Goal: Transaction & Acquisition: Purchase product/service

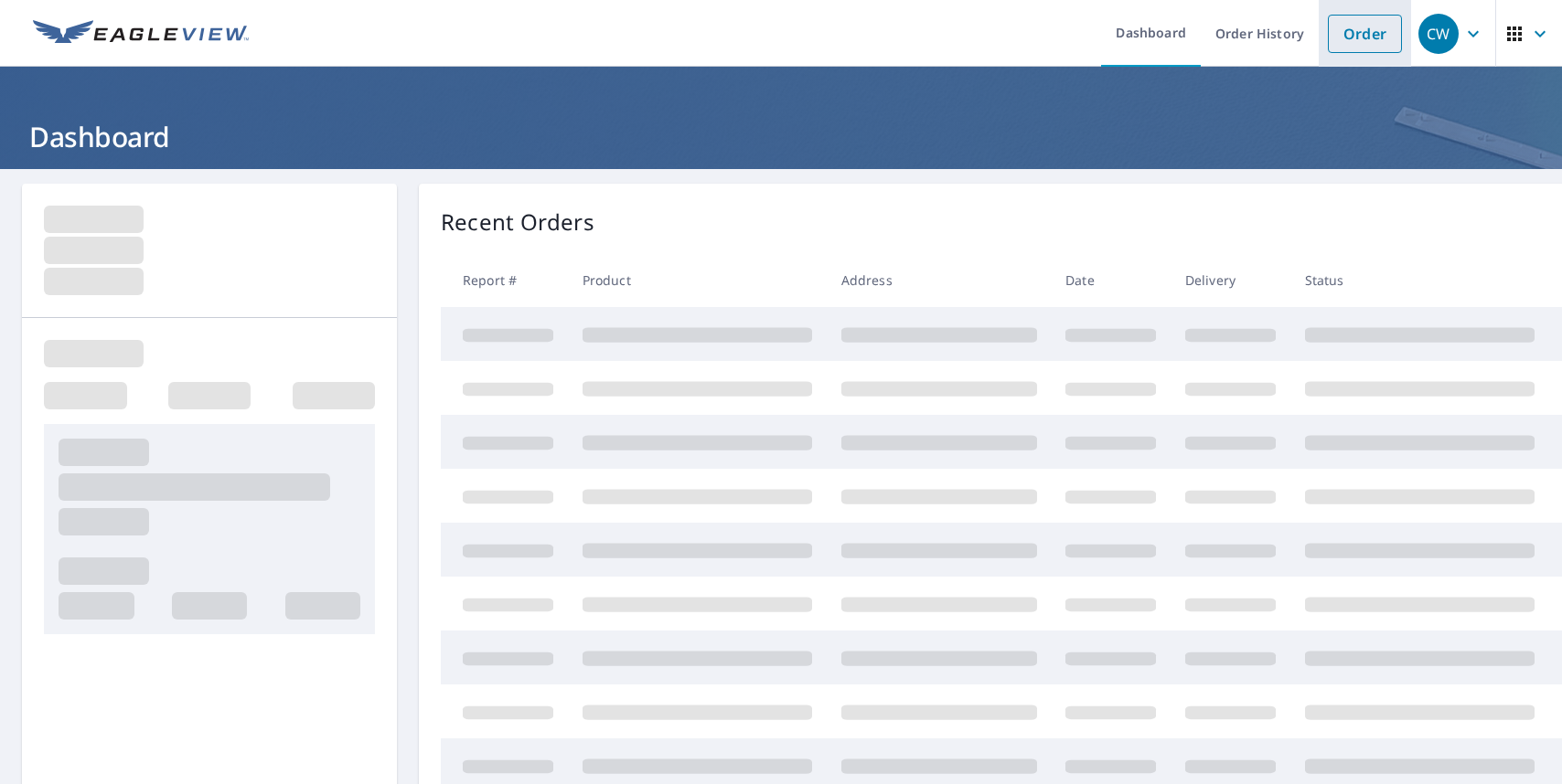
click at [1349, 24] on link "Order" at bounding box center [1365, 34] width 74 height 39
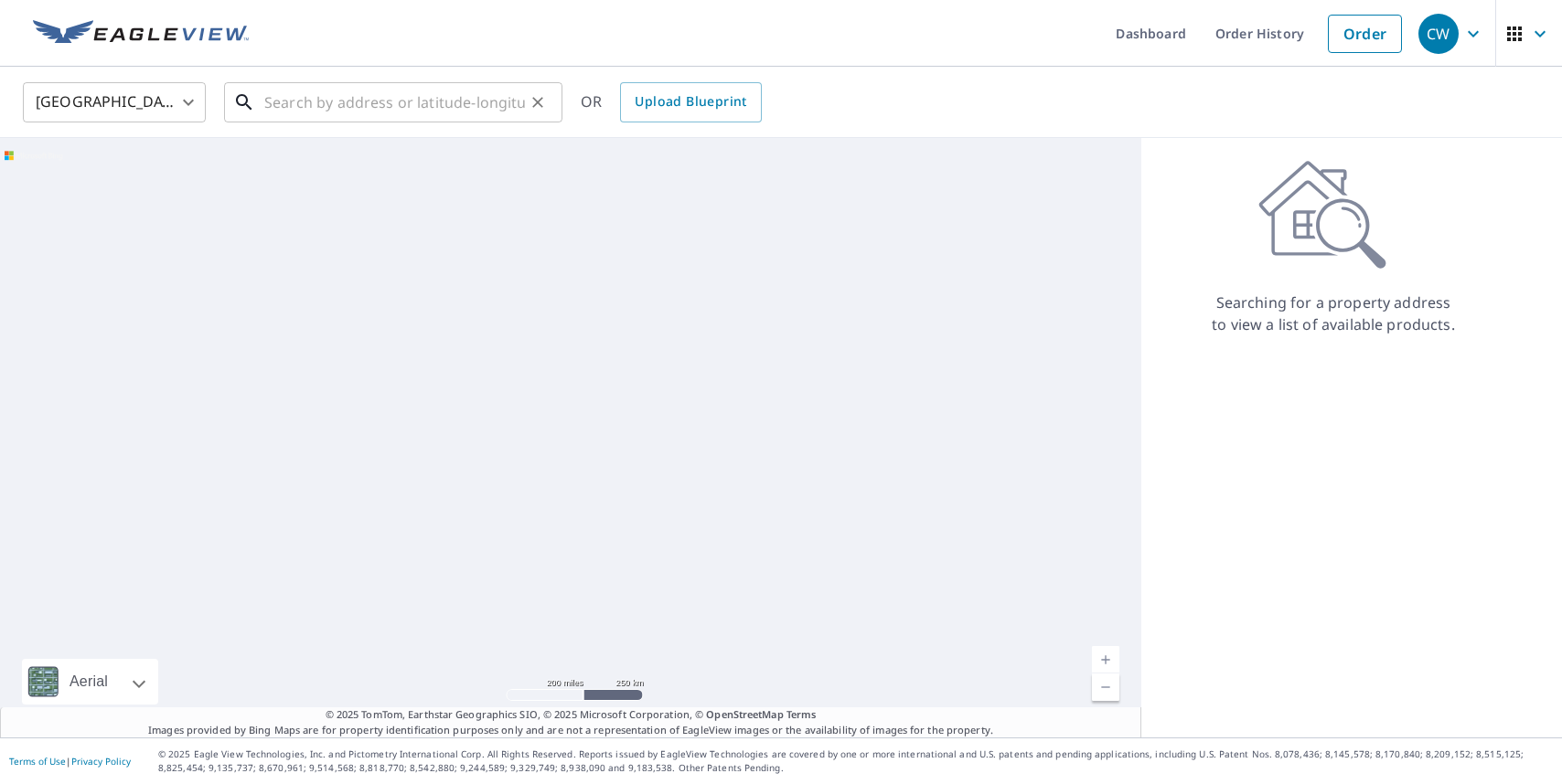
click at [407, 98] on input "text" at bounding box center [394, 102] width 260 height 51
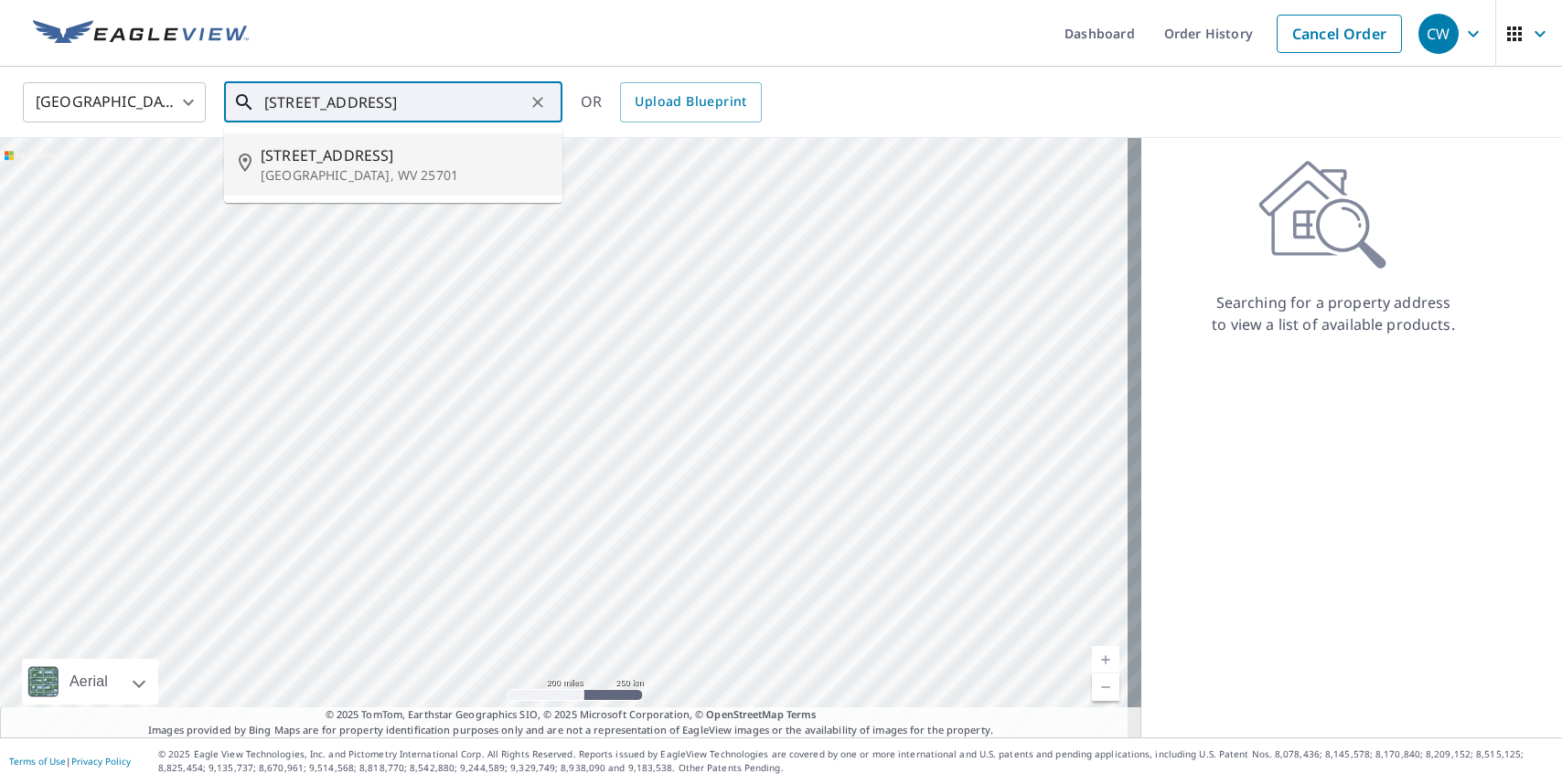
click at [361, 167] on p "[GEOGRAPHIC_DATA], WV 25701" at bounding box center [403, 175] width 287 height 18
type input "[STREET_ADDRESS]"
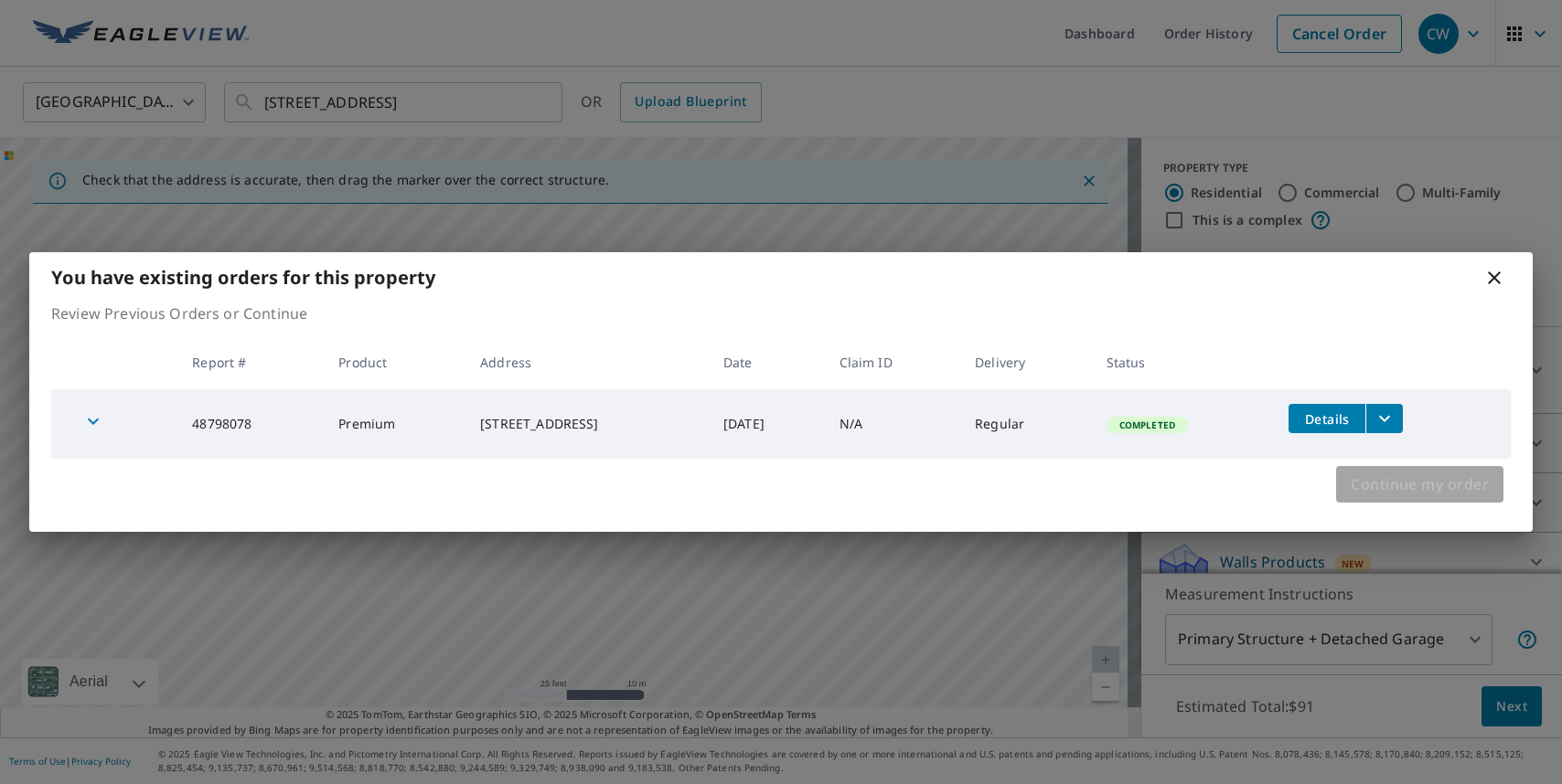
click at [1399, 479] on span "Continue my order" at bounding box center [1419, 484] width 138 height 25
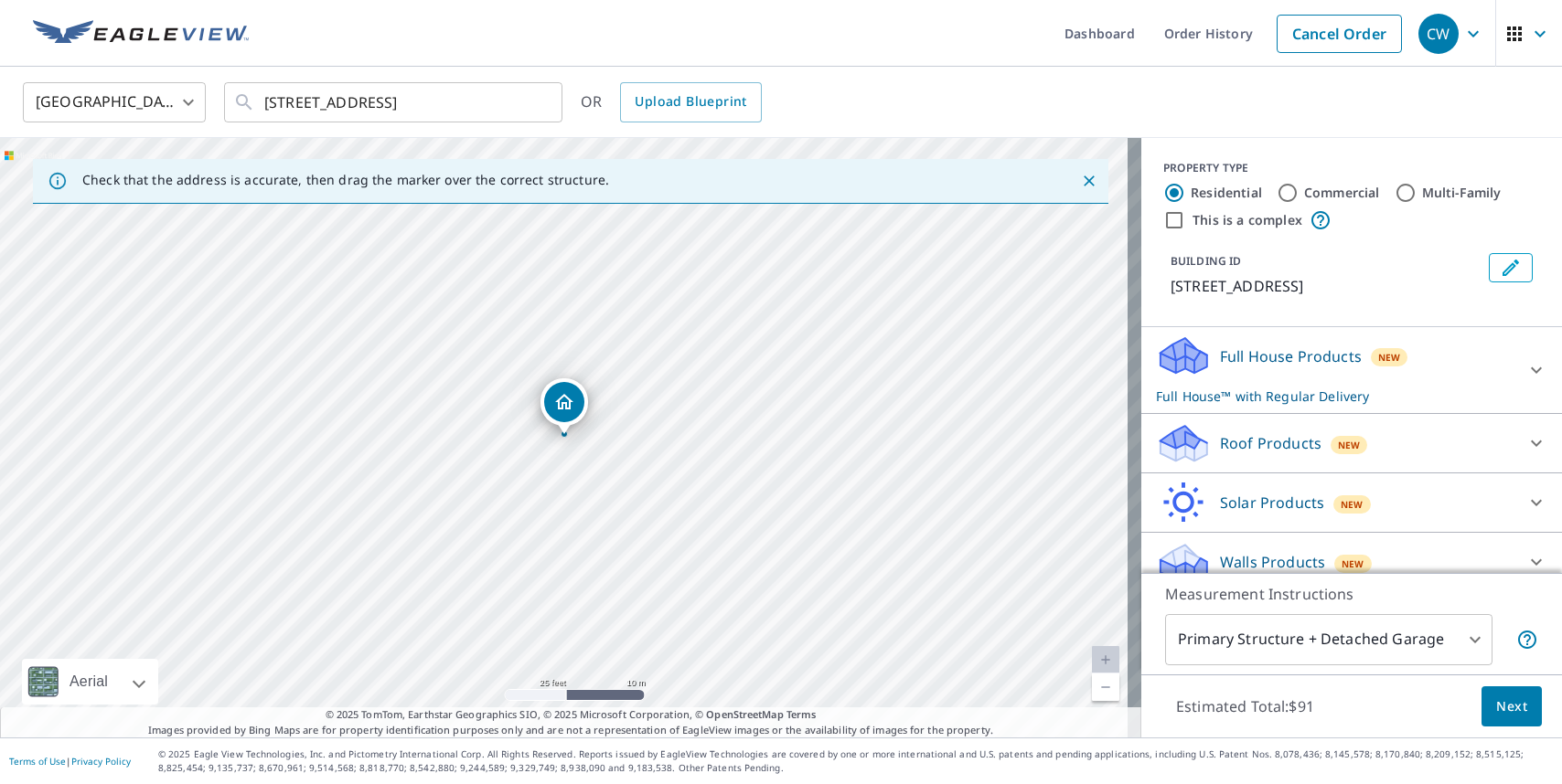
click at [1502, 707] on span "Next" at bounding box center [1511, 707] width 31 height 23
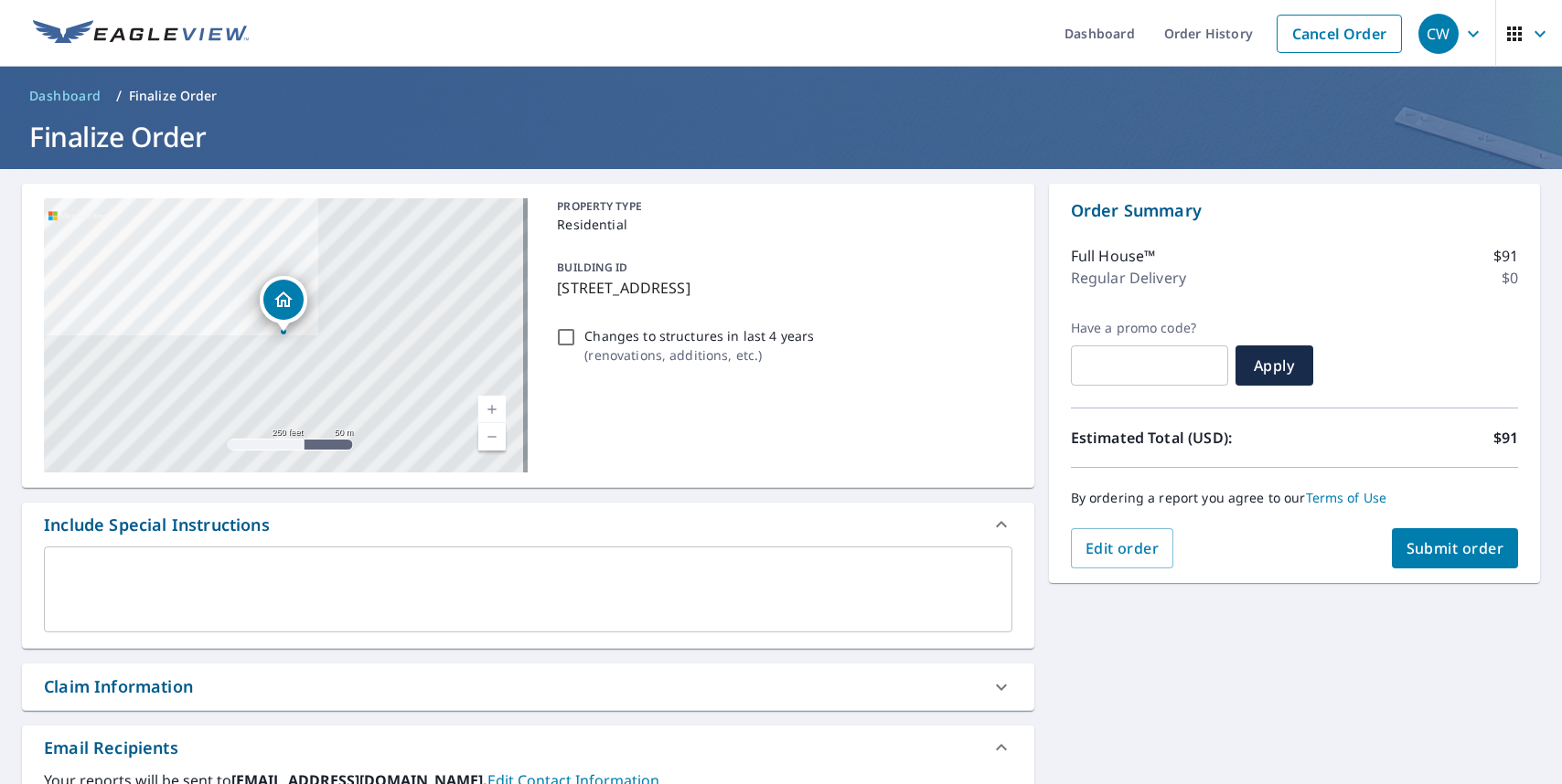
click at [1459, 554] on span "Submit order" at bounding box center [1456, 548] width 98 height 20
checkbox input "true"
